Goal: Task Accomplishment & Management: Complete application form

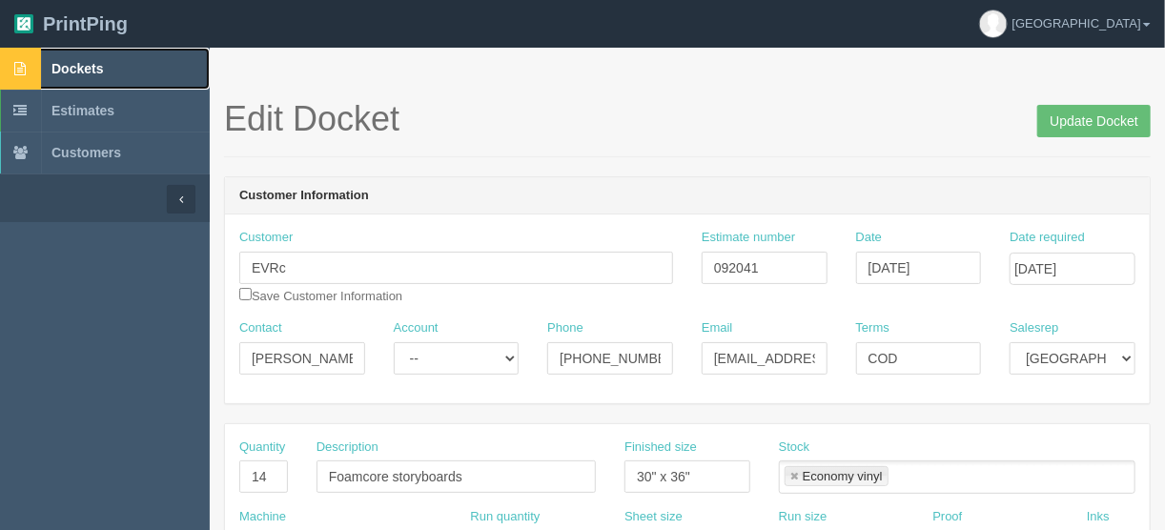
click at [53, 66] on span "Dockets" at bounding box center [76, 68] width 51 height 15
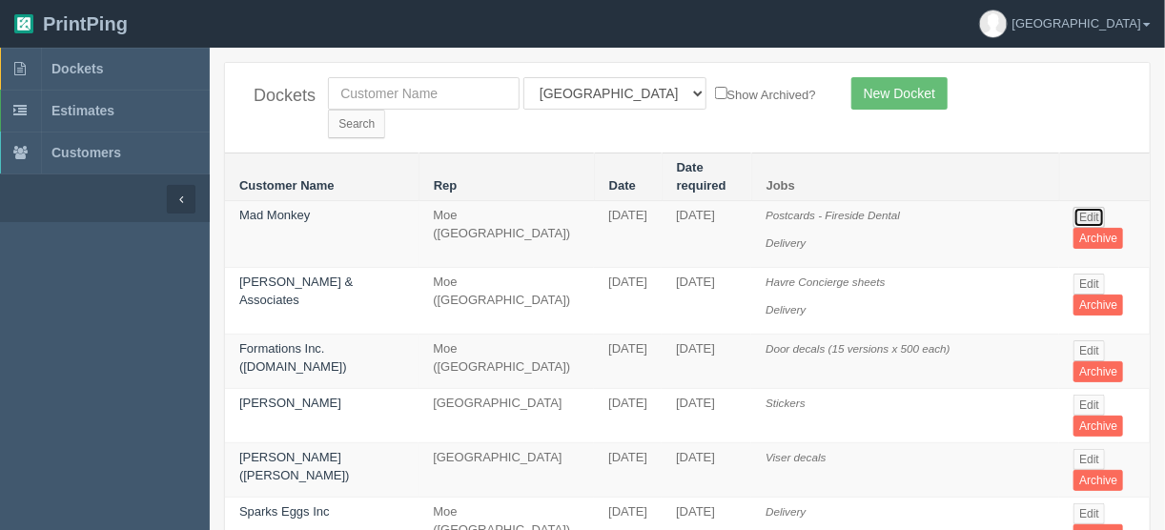
click at [1084, 207] on link "Edit" at bounding box center [1088, 217] width 31 height 21
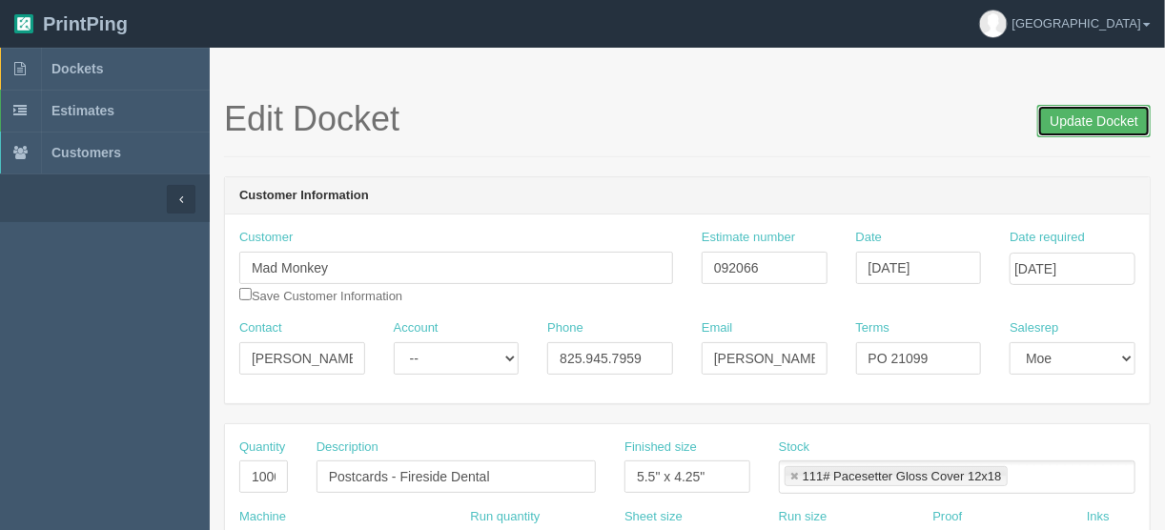
click at [1081, 115] on input "Update Docket" at bounding box center [1093, 121] width 113 height 32
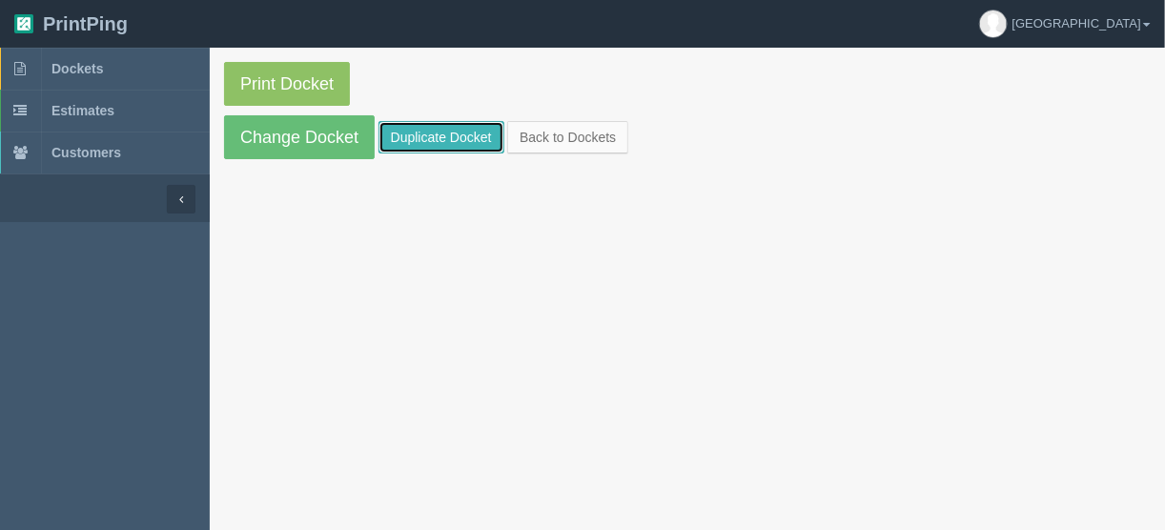
click at [427, 132] on link "Duplicate Docket" at bounding box center [441, 137] width 126 height 32
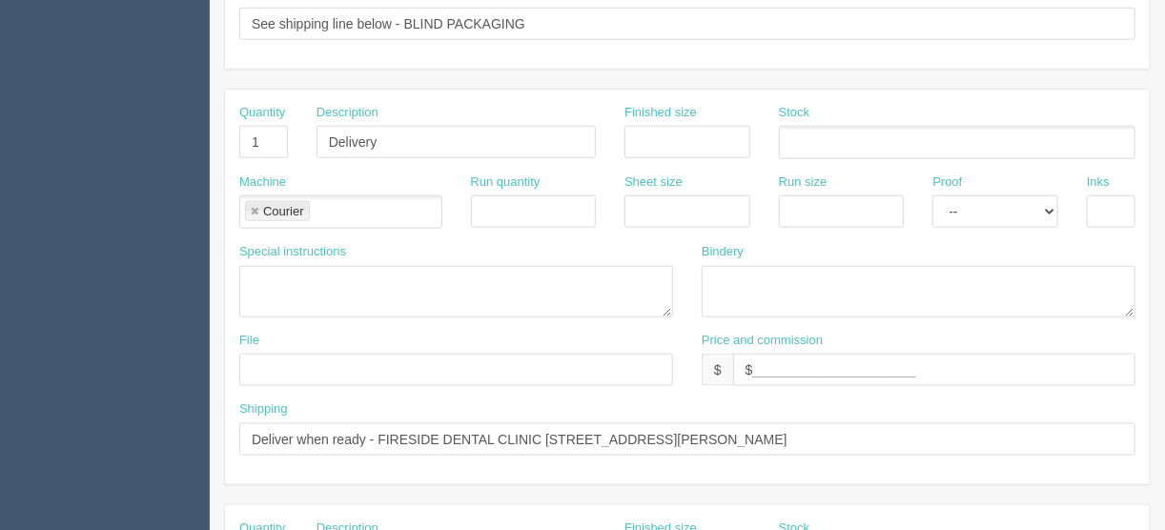
scroll to position [839, 0]
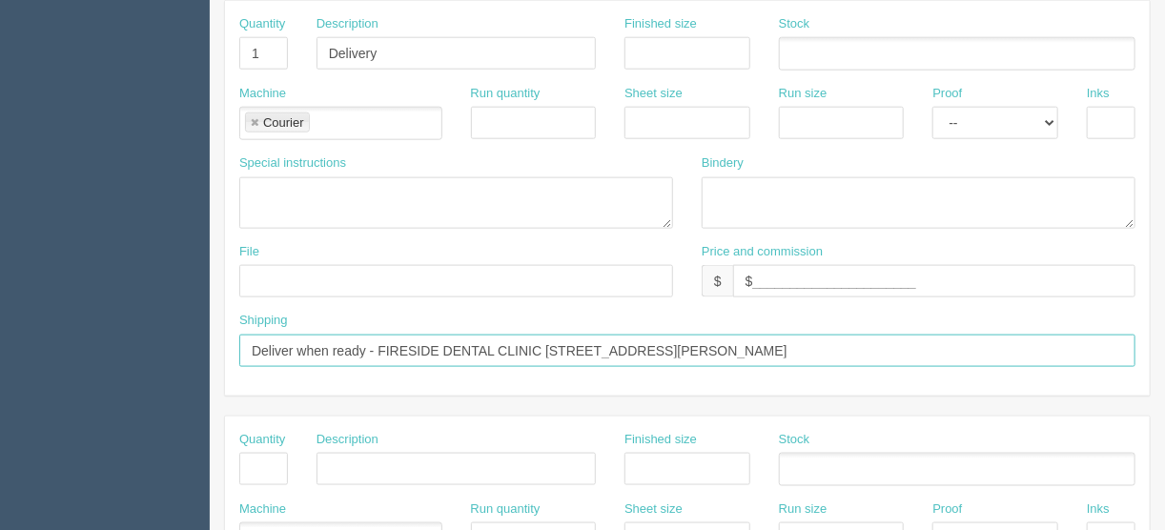
drag, startPoint x: 871, startPoint y: 341, endPoint x: 378, endPoint y: 340, distance: 492.7
click at [378, 340] on input "Deliver when ready - FIRESIDE DENTAL CLINIC [STREET_ADDRESS][PERSON_NAME]" at bounding box center [687, 350] width 896 height 32
click at [890, 343] on input "Deliver when ready - FIRESIDE DENTAL CLINIC [STREET_ADDRESS][PERSON_NAME]" at bounding box center [687, 350] width 896 height 32
drag, startPoint x: 842, startPoint y: 345, endPoint x: 376, endPoint y: 351, distance: 466.0
click at [376, 351] on input "Deliver when ready - FIRESIDE DENTAL CLINIC [STREET_ADDRESS][PERSON_NAME]" at bounding box center [687, 350] width 896 height 32
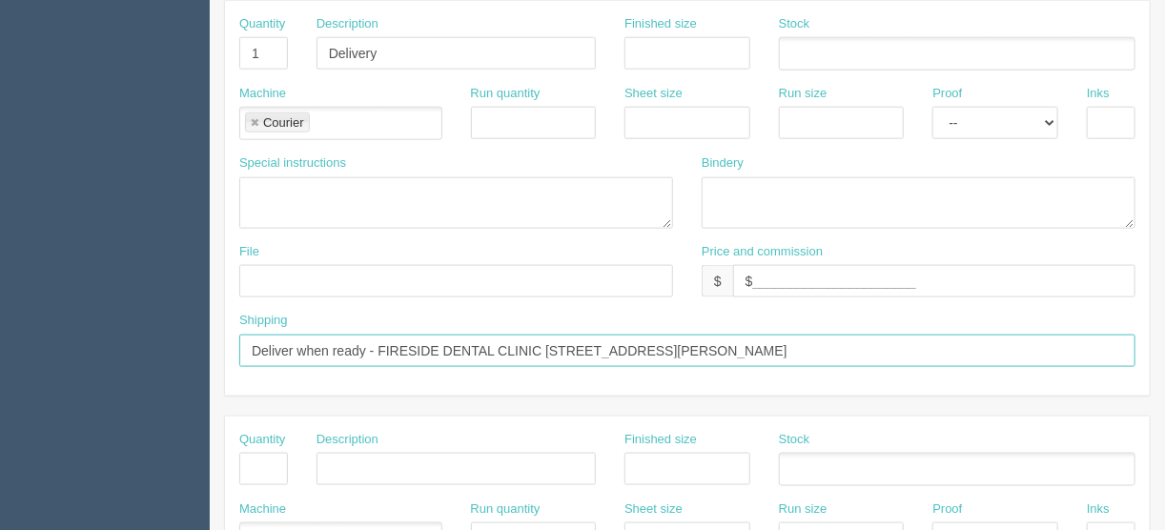
paste input "4TH STREET DENTAL [STREET_ADDRESS][PERSON_NAME]"
drag, startPoint x: 375, startPoint y: 339, endPoint x: 250, endPoint y: 339, distance: 125.8
click at [250, 339] on input "Deliver when ready - 4TH STREET DENTAL [STREET_ADDRESS][PERSON_NAME]" at bounding box center [687, 350] width 896 height 32
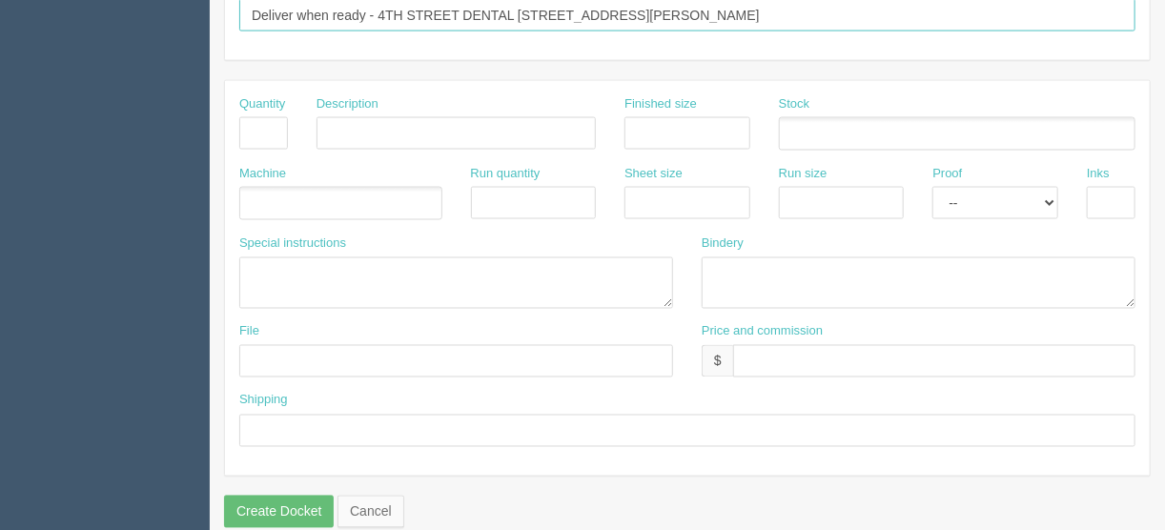
scroll to position [1190, 0]
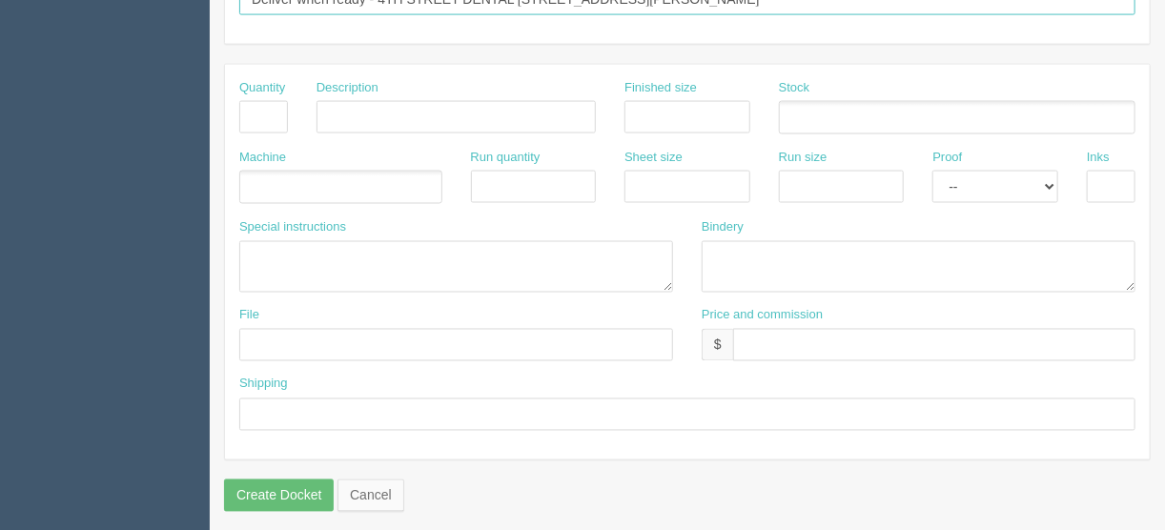
type input "Deliver when ready - 4TH STREET DENTAL [STREET_ADDRESS][PERSON_NAME]"
click at [268, 398] on input "text" at bounding box center [687, 414] width 896 height 32
paste input "Deliver when ready -"
click at [395, 403] on input "Deliver when ready -" at bounding box center [687, 414] width 896 height 32
paste input "4TH STREET DENTAL [STREET_ADDRESS][PERSON_NAME]"
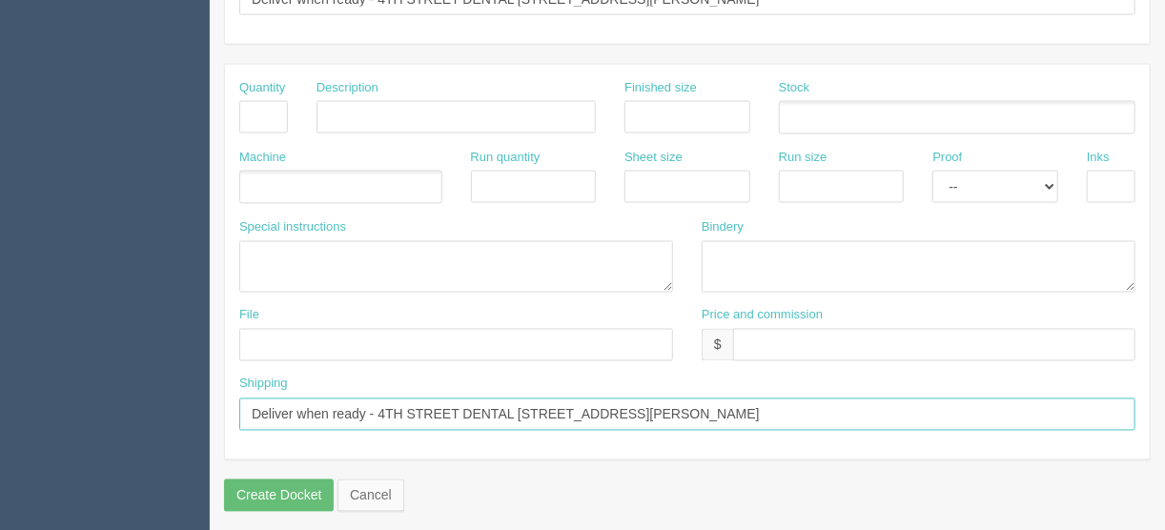
drag, startPoint x: 1003, startPoint y: 401, endPoint x: 379, endPoint y: 404, distance: 623.2
click at [379, 404] on input "Deliver when ready - 4TH STREET DENTAL [STREET_ADDRESS][PERSON_NAME]" at bounding box center [687, 414] width 896 height 32
paste input "BRIDGELAND CROSSINGS DENTAL [STREET_ADDRESS][PERSON_NAME]"
type input "Deliver when ready - BRIDGELAND CROSSINGS DENTAL [STREET_ADDRESS][PERSON_NAME]"
click at [253, 108] on input "text" at bounding box center [263, 117] width 49 height 32
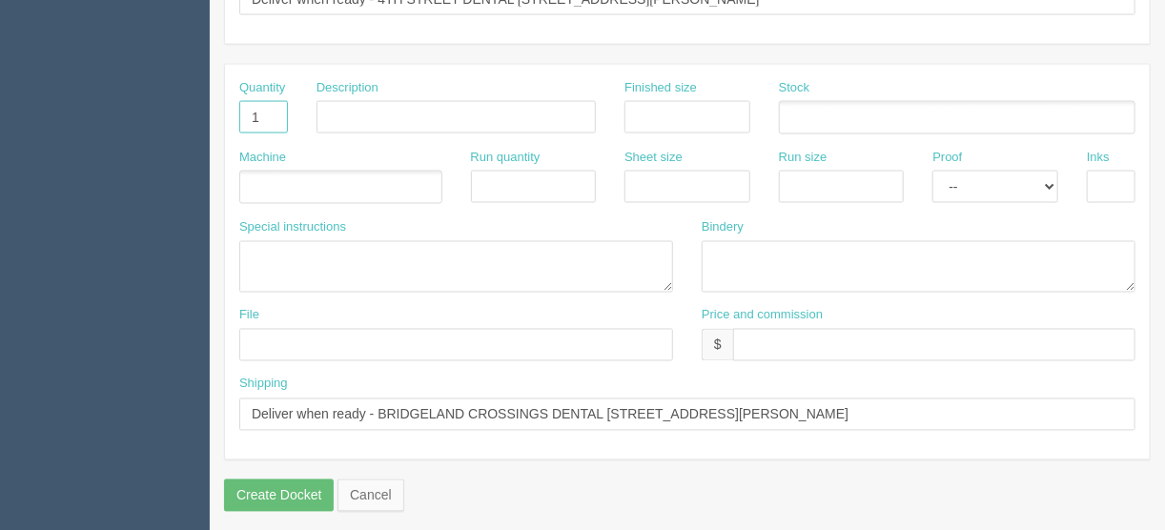
type input "1"
type input "Delivery"
click at [310, 172] on ul at bounding box center [340, 187] width 203 height 33
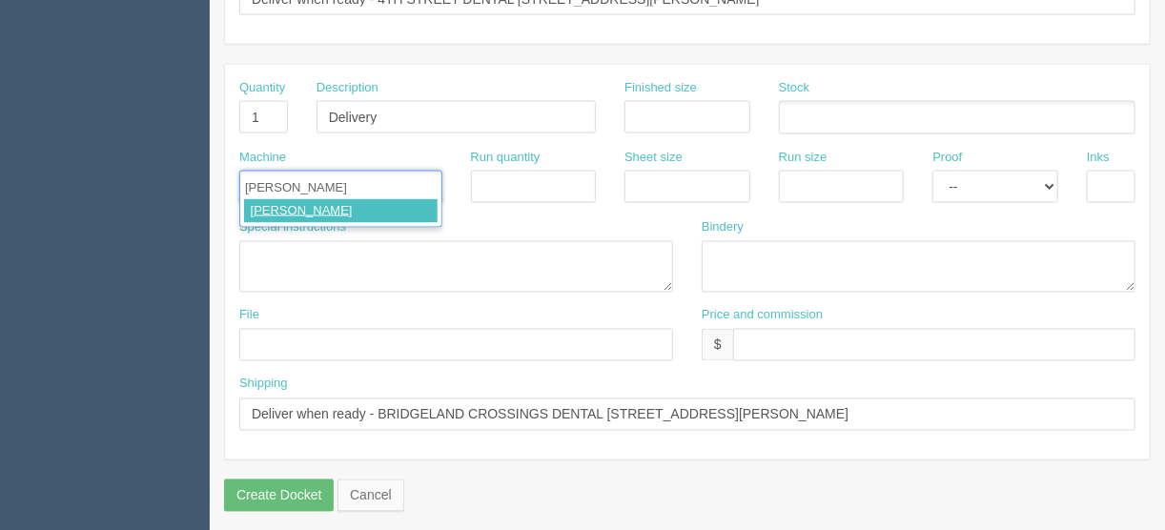
type input "Courier"
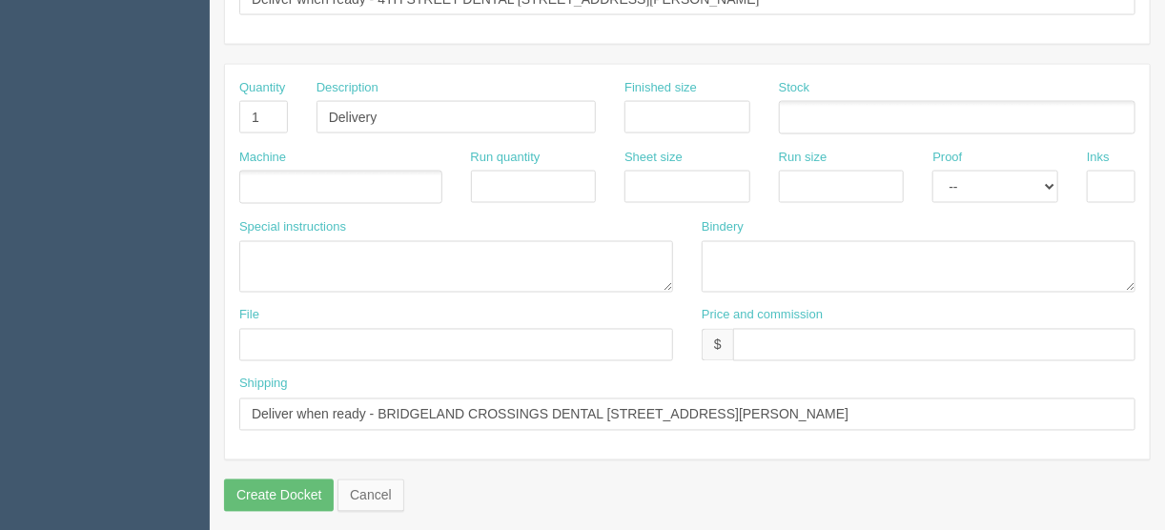
drag, startPoint x: 757, startPoint y: 340, endPoint x: 763, endPoint y: 333, distance: 10.1
click at [766, 332] on input "text" at bounding box center [934, 345] width 402 height 32
type input "$25.00"
click at [307, 180] on ul at bounding box center [340, 187] width 203 height 33
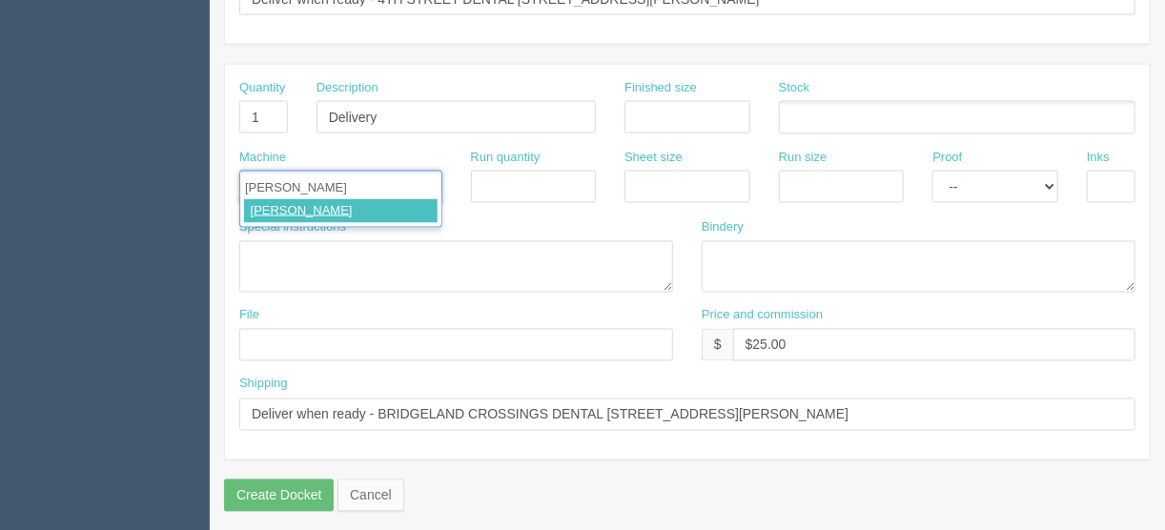
type input "Courier"
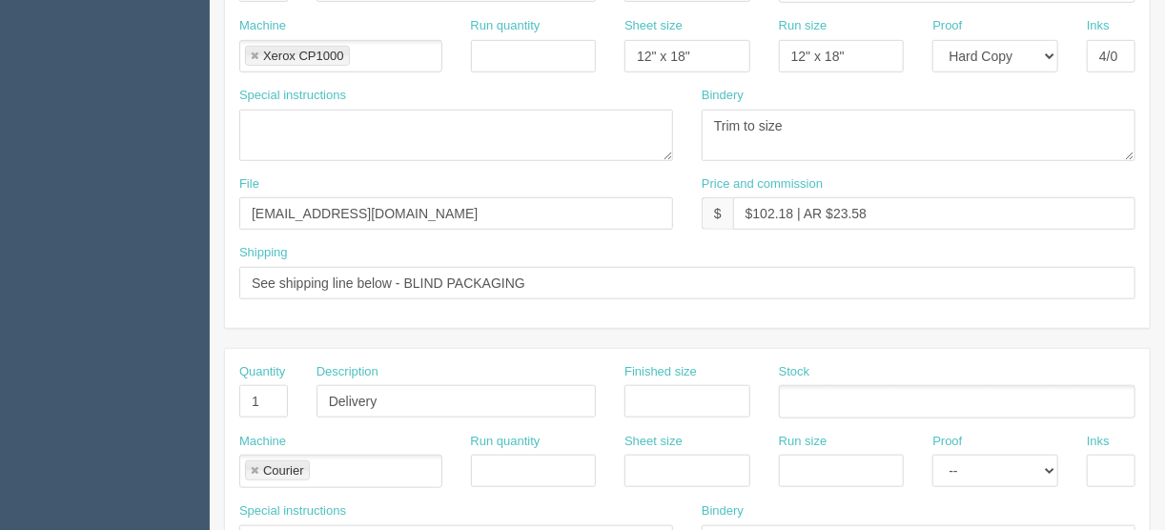
scroll to position [352, 0]
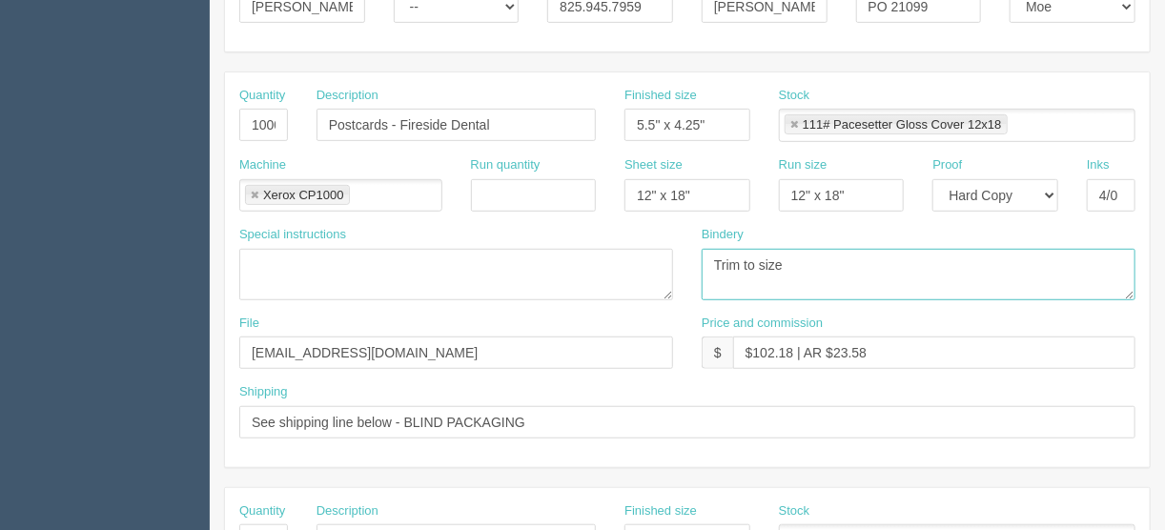
click at [800, 262] on textarea "Trim to size" at bounding box center [918, 274] width 434 height 51
type textarea "Trim to size (2 boxes of 500 each)"
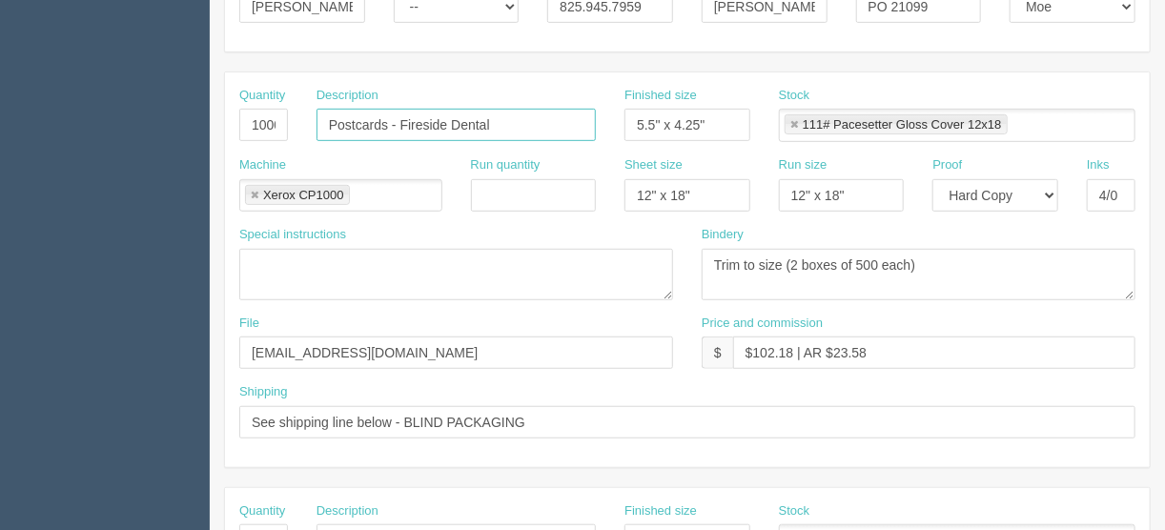
drag, startPoint x: 505, startPoint y: 118, endPoint x: 457, endPoint y: 117, distance: 47.7
click at [455, 121] on input "Postcards - Fireside Dental" at bounding box center [455, 125] width 279 height 32
drag, startPoint x: 444, startPoint y: 120, endPoint x: 401, endPoint y: 120, distance: 42.9
click at [401, 120] on input "Postcards - Fireside Dental" at bounding box center [455, 125] width 279 height 32
type input "Postcards - 4th Street Dental"
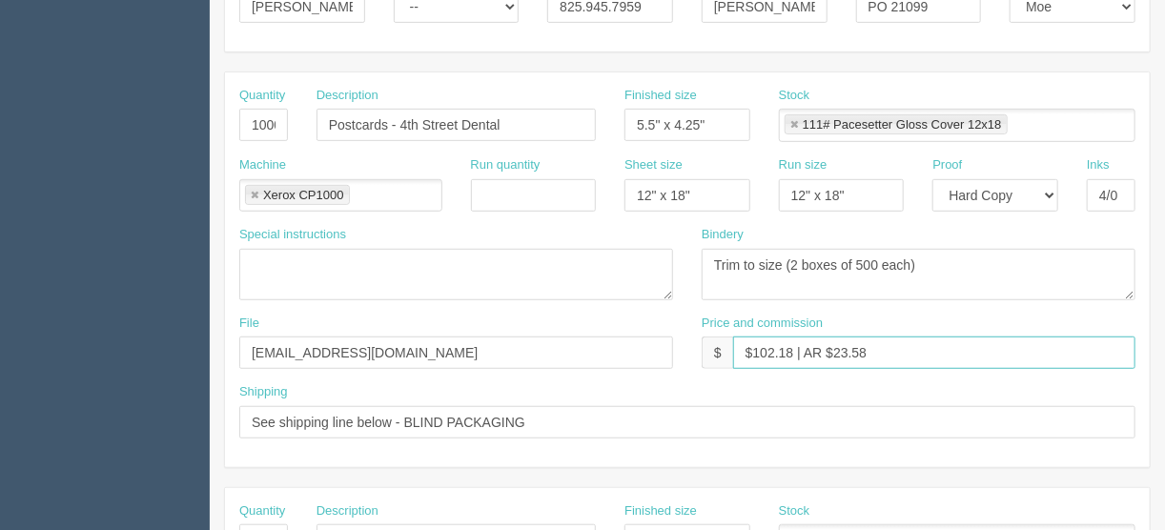
drag, startPoint x: 790, startPoint y: 350, endPoint x: 754, endPoint y: 348, distance: 36.3
click at [754, 348] on input "$102.18 | AR $23.58" at bounding box center [934, 352] width 402 height 32
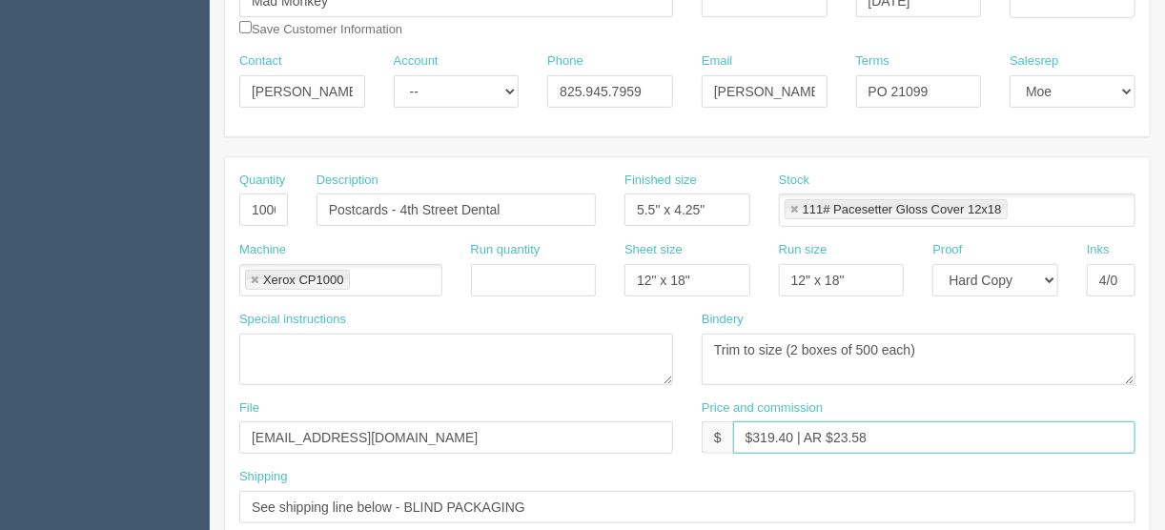
scroll to position [199, 0]
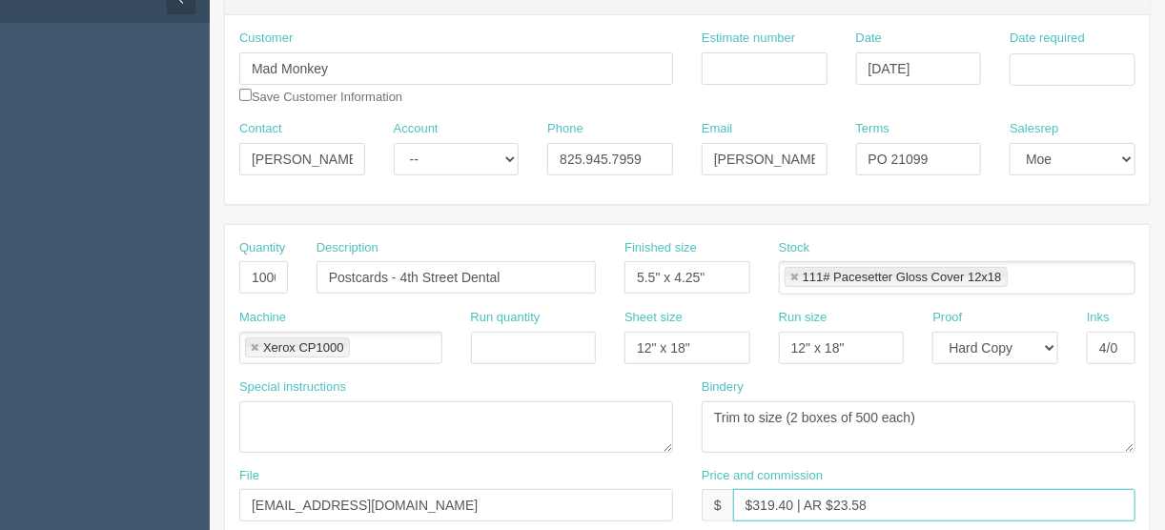
type input "$319.40 | AR $23.58"
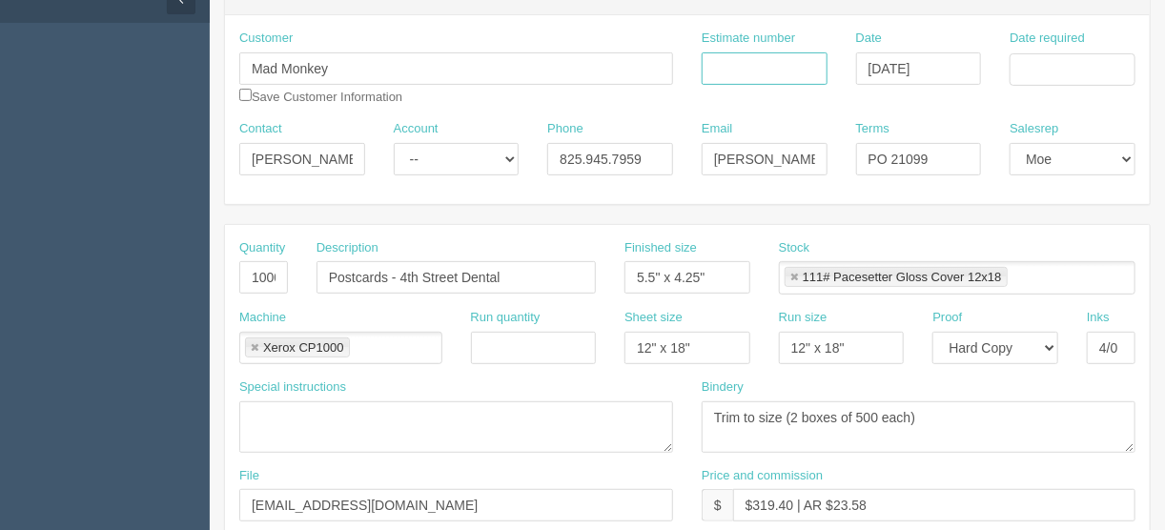
click at [765, 62] on input "Estimate number" at bounding box center [764, 68] width 126 height 32
type input "092068"
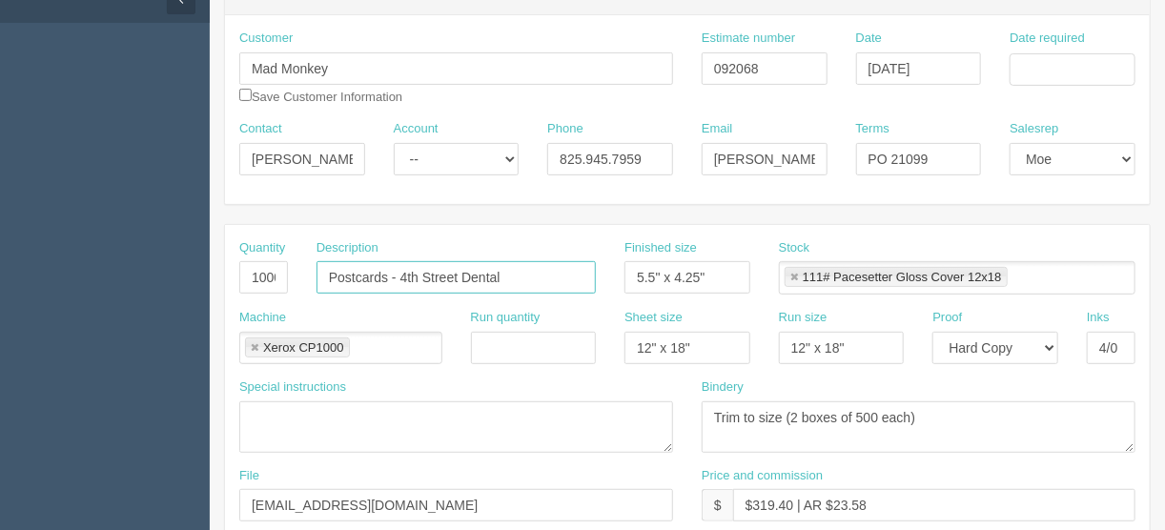
drag, startPoint x: 387, startPoint y: 274, endPoint x: 260, endPoint y: 258, distance: 127.8
click at [260, 258] on div "Quantity 1000 Description Postcards - 4th Street Dental Finished size 5.5" x 4.…" at bounding box center [687, 274] width 924 height 70
type input "Brochures - 4th Street Dental"
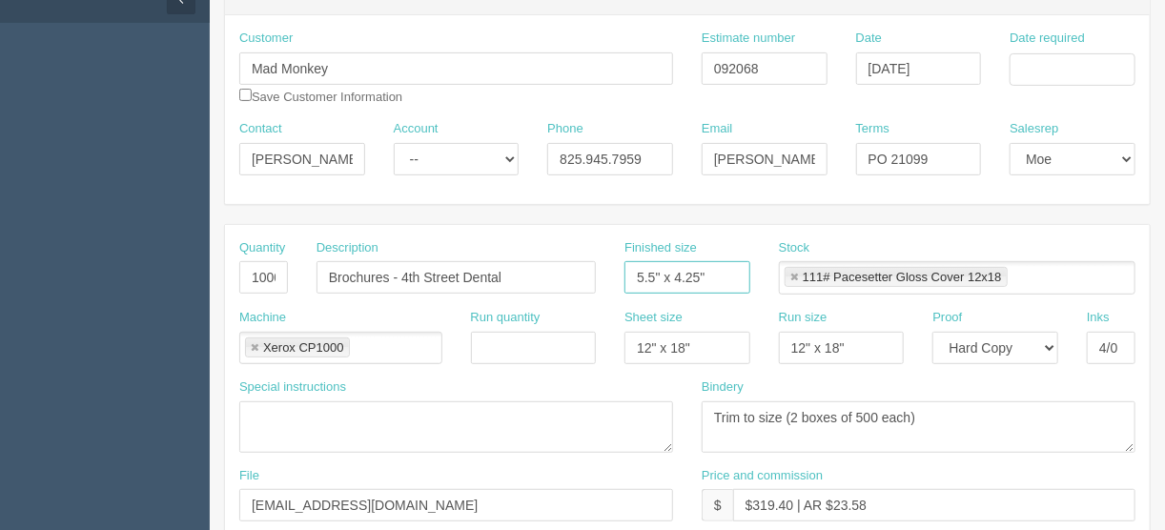
drag, startPoint x: 719, startPoint y: 277, endPoint x: 574, endPoint y: 287, distance: 146.1
click at [574, 287] on div "Quantity 1000 Description Brochures - 4th Street Dental Finished size 5.5" x 4.…" at bounding box center [687, 274] width 924 height 70
type input "11" x 8.5""
click at [793, 273] on link at bounding box center [793, 278] width 11 height 12
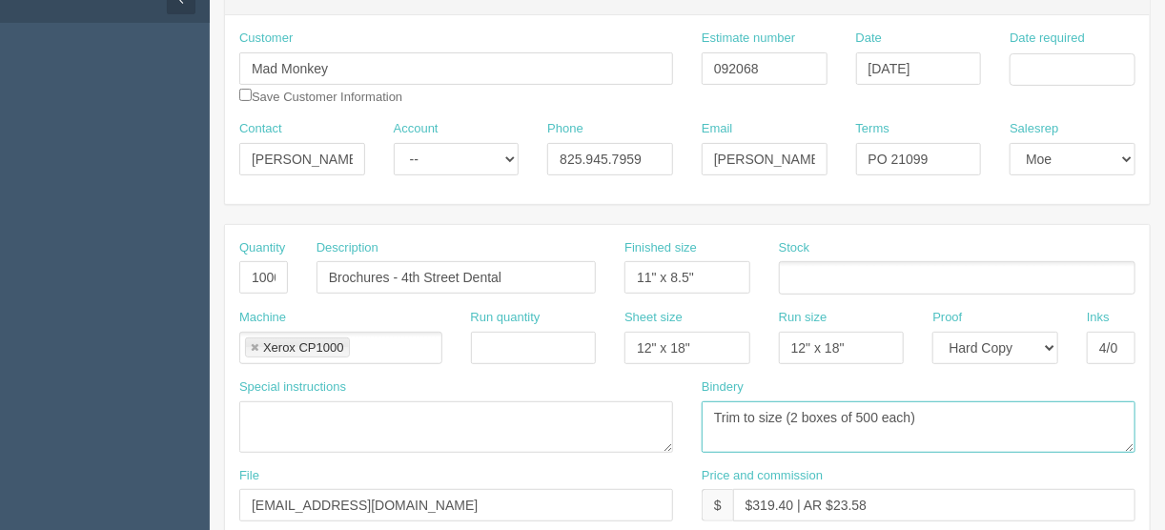
click at [986, 422] on textarea "Trim to size" at bounding box center [918, 426] width 434 height 51
click at [1123, 334] on input "4/0" at bounding box center [1110, 348] width 49 height 32
type input "4/4"
click at [779, 413] on textarea "Trim to size" at bounding box center [918, 426] width 434 height 51
type textarea "Trim to size and trifold (2 boxes of 500 each)"
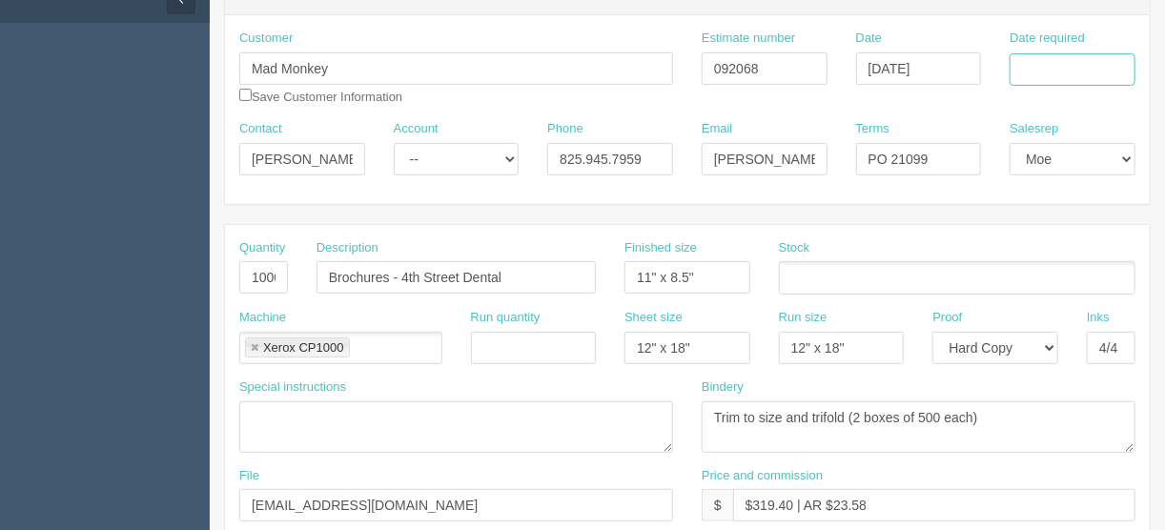
click at [1025, 71] on input "Date required" at bounding box center [1072, 69] width 126 height 32
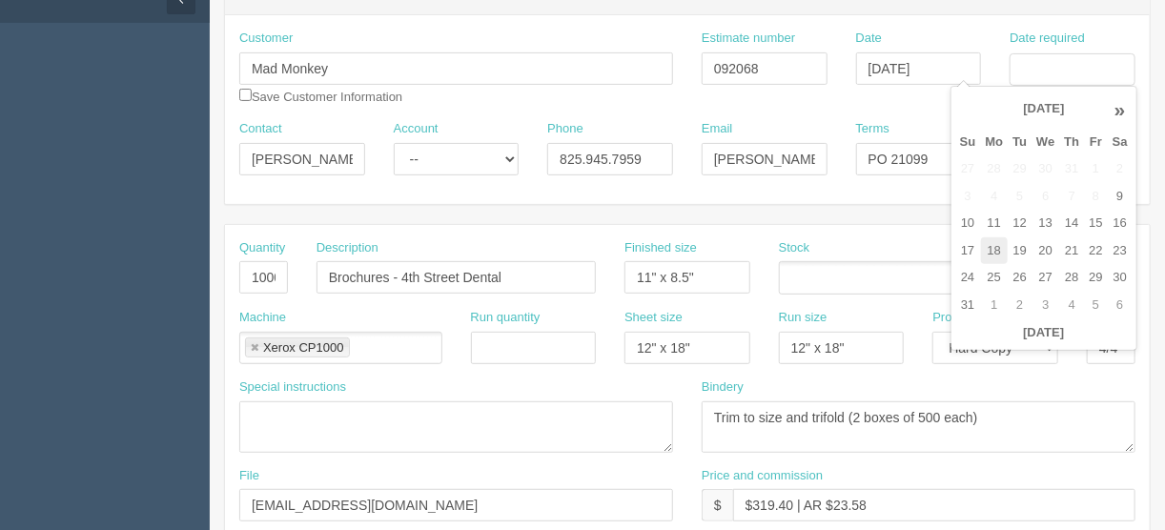
click at [996, 241] on td "18" at bounding box center [995, 251] width 28 height 28
type input "[DATE]"
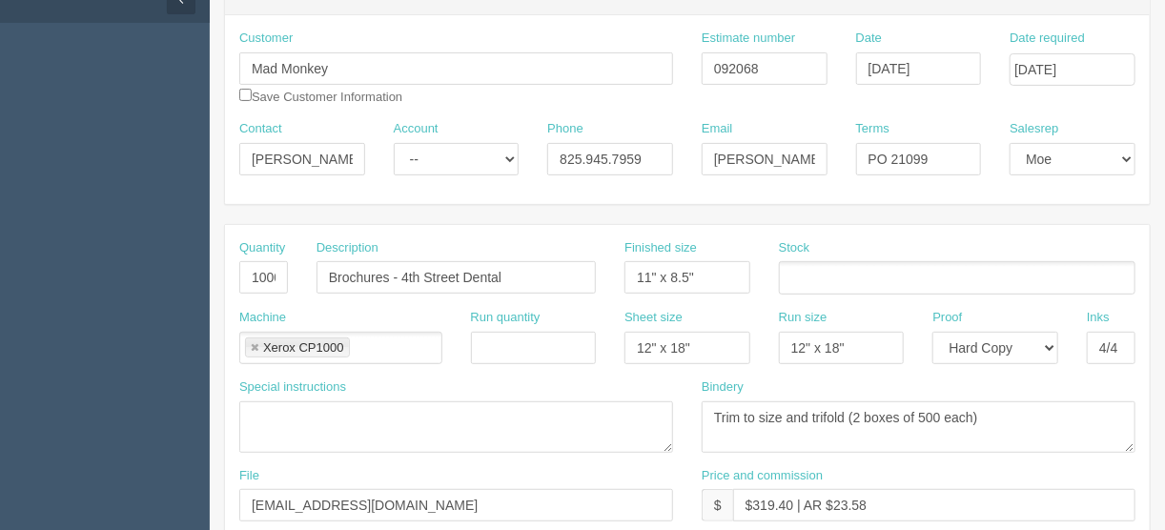
click at [830, 272] on ul at bounding box center [957, 277] width 356 height 33
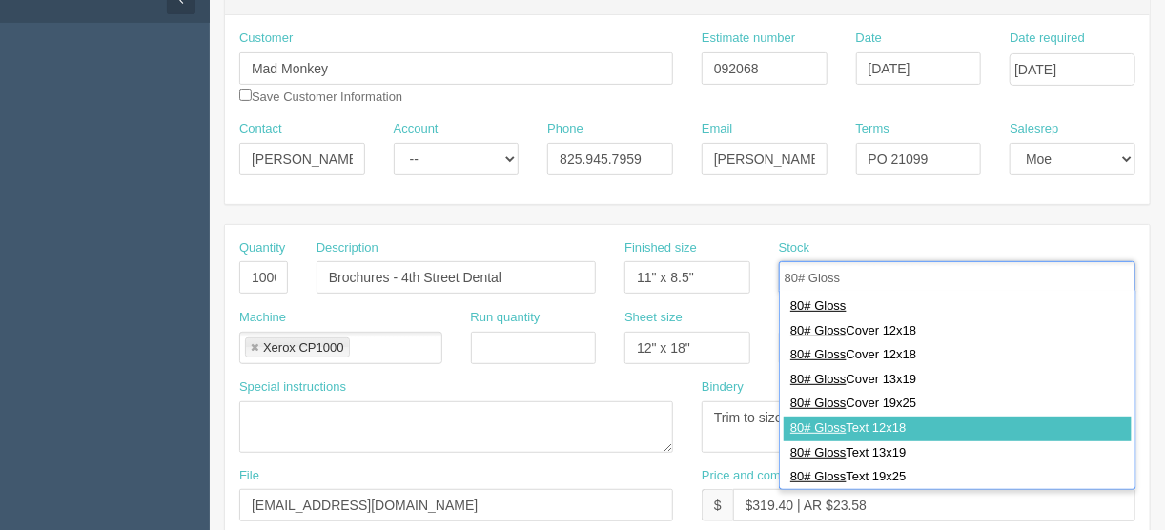
type input "80# Gloss"
type input "80# Gloss Text 12x18"
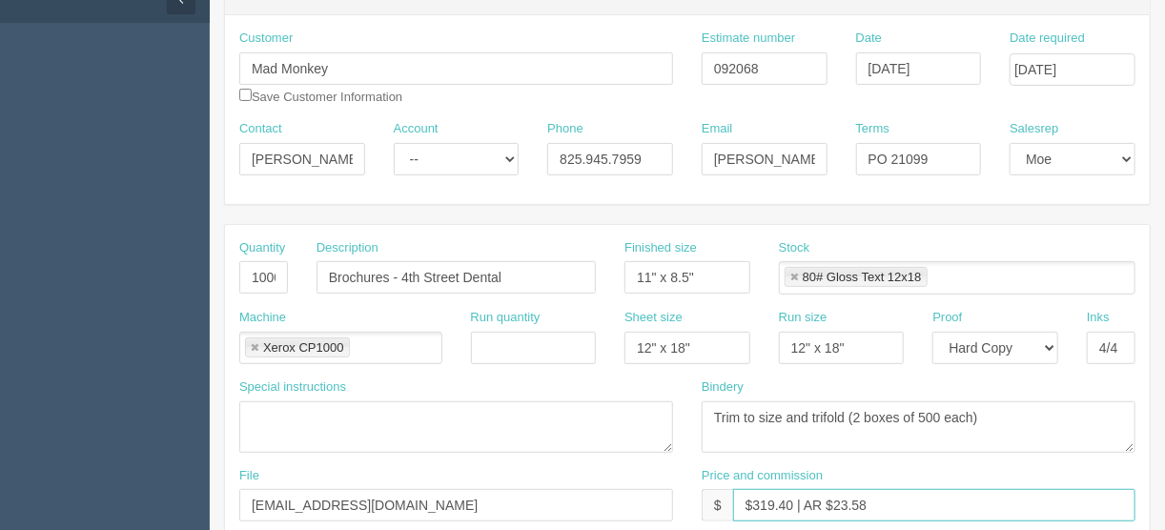
click at [905, 497] on input "$319.40 | AR $23.58" at bounding box center [934, 505] width 402 height 32
drag, startPoint x: 885, startPoint y: 499, endPoint x: 869, endPoint y: 524, distance: 29.6
click at [830, 509] on input "$319.40 | AR $23.58" at bounding box center [934, 505] width 402 height 32
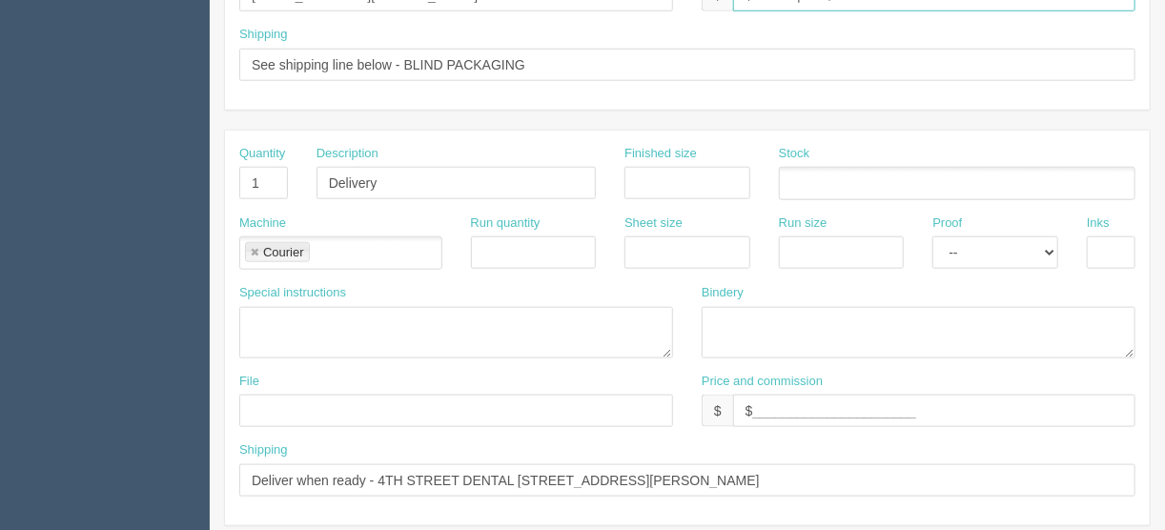
scroll to position [733, 0]
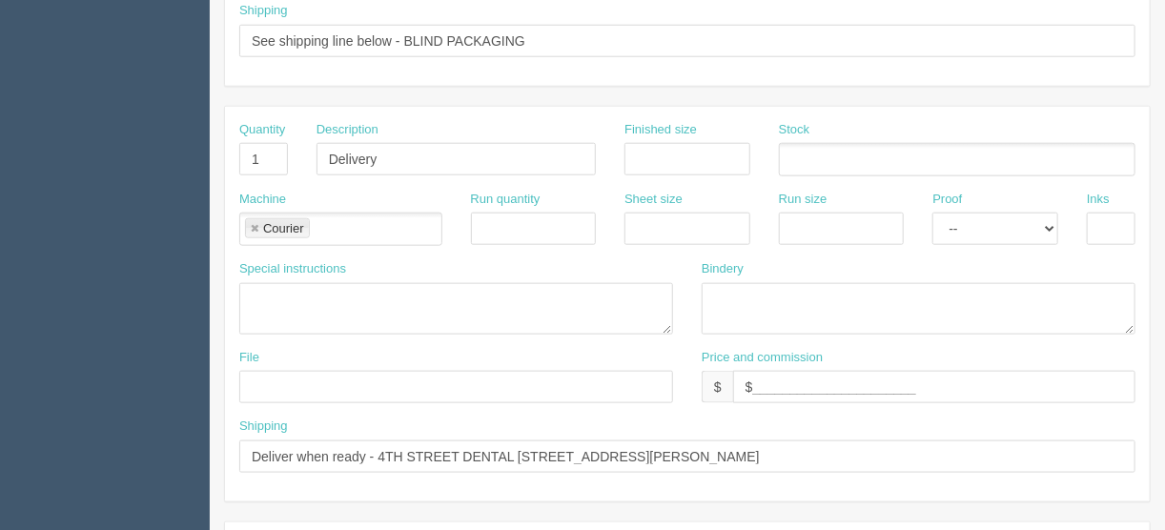
type input "$319.40 | AR $73.71"
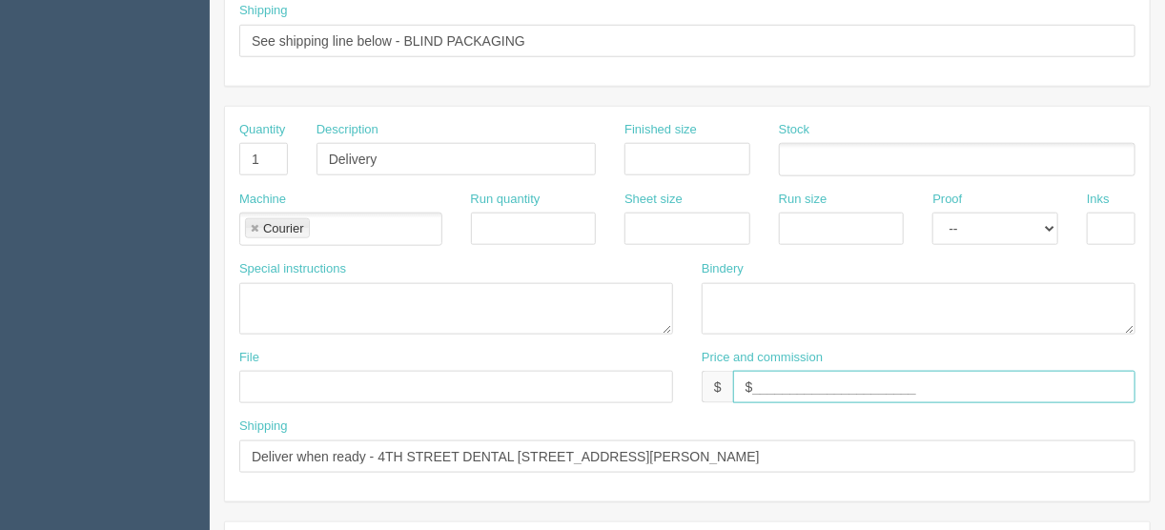
drag, startPoint x: 906, startPoint y: 379, endPoint x: 791, endPoint y: 400, distance: 117.2
click at [755, 385] on input "$______________________" at bounding box center [934, 387] width 402 height 32
type input "$25.00"
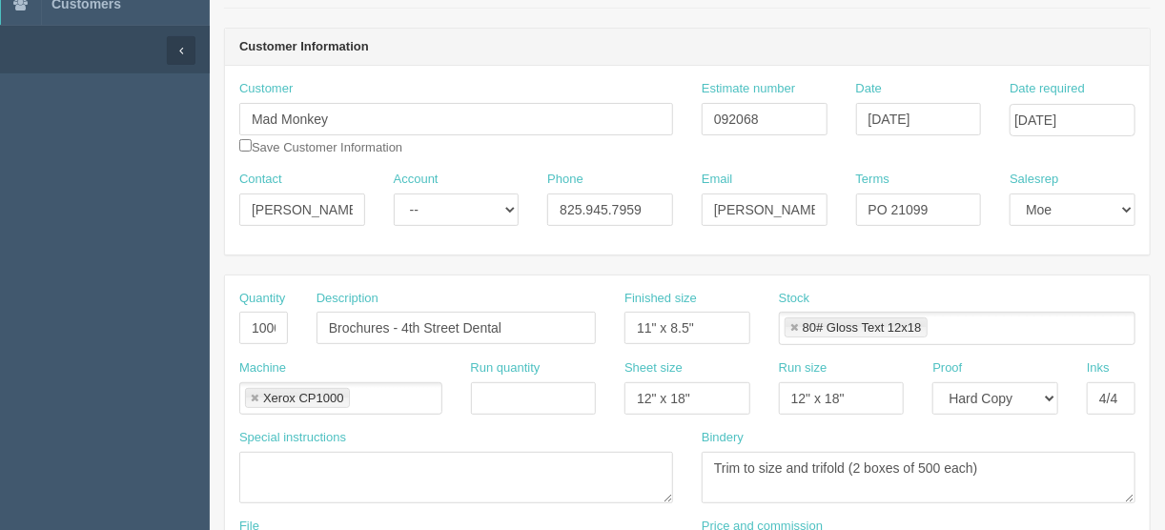
scroll to position [123, 0]
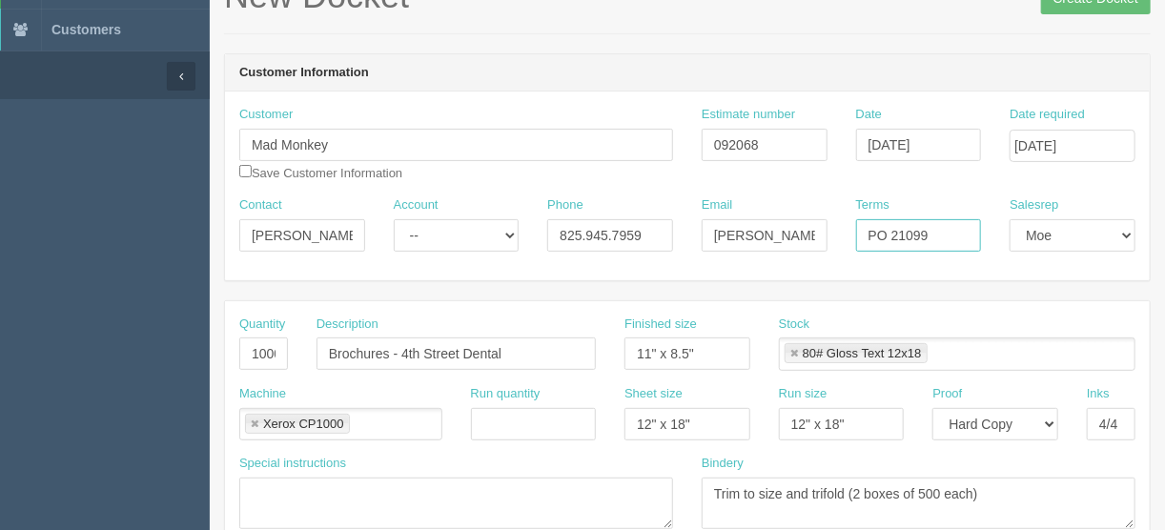
click at [928, 233] on input "PO 21099" at bounding box center [919, 235] width 126 height 32
type input "PO 21106"
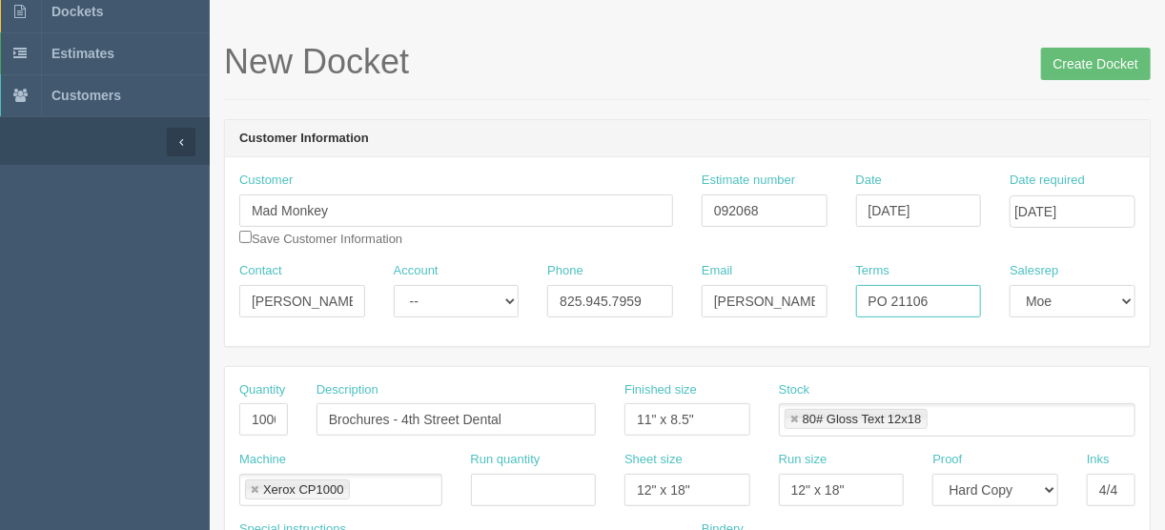
scroll to position [0, 0]
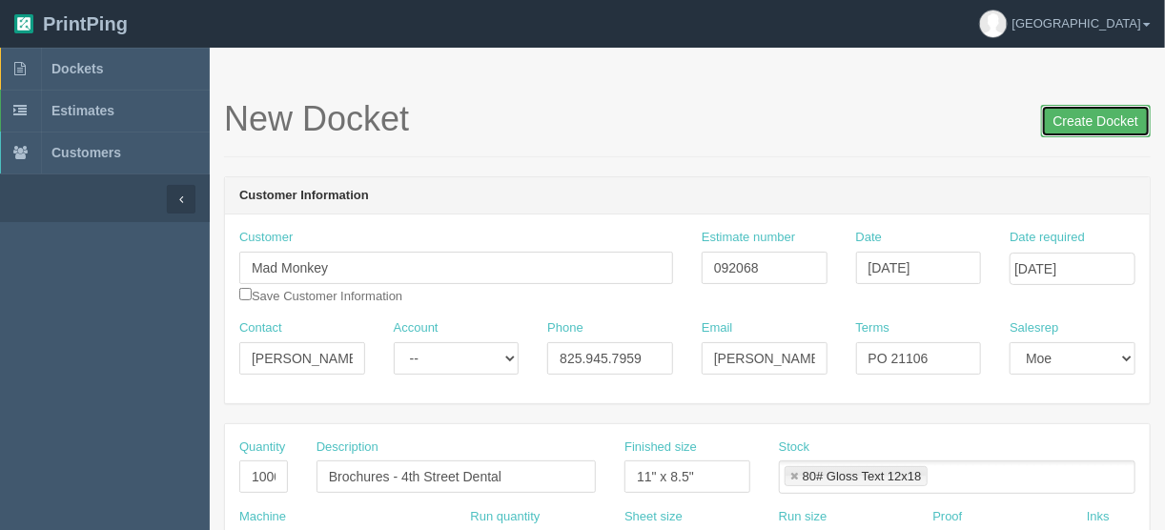
click at [1098, 118] on input "Create Docket" at bounding box center [1096, 121] width 110 height 32
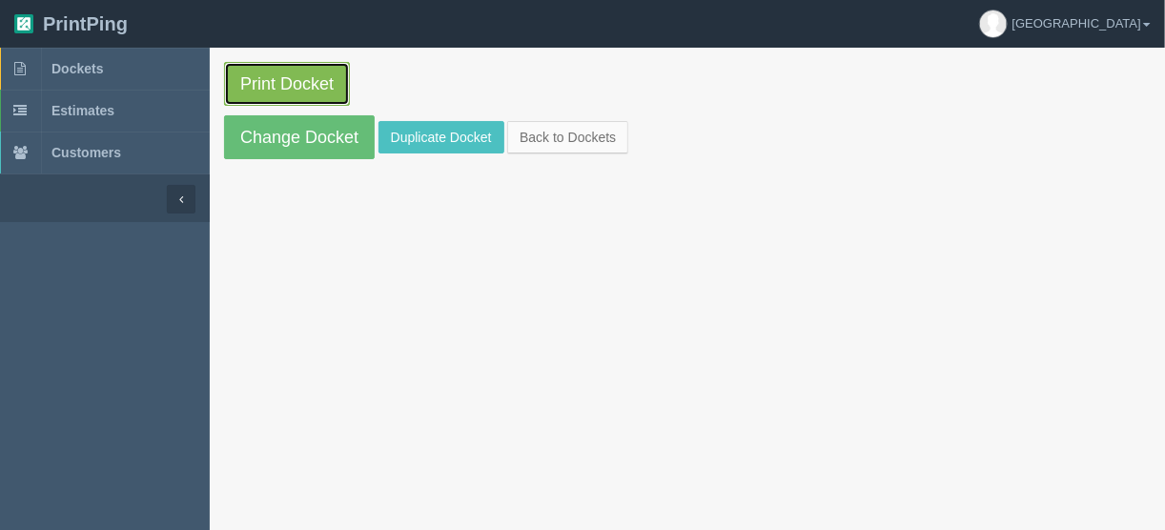
click at [266, 86] on link "Print Docket" at bounding box center [287, 84] width 126 height 44
